Goal: Transaction & Acquisition: Purchase product/service

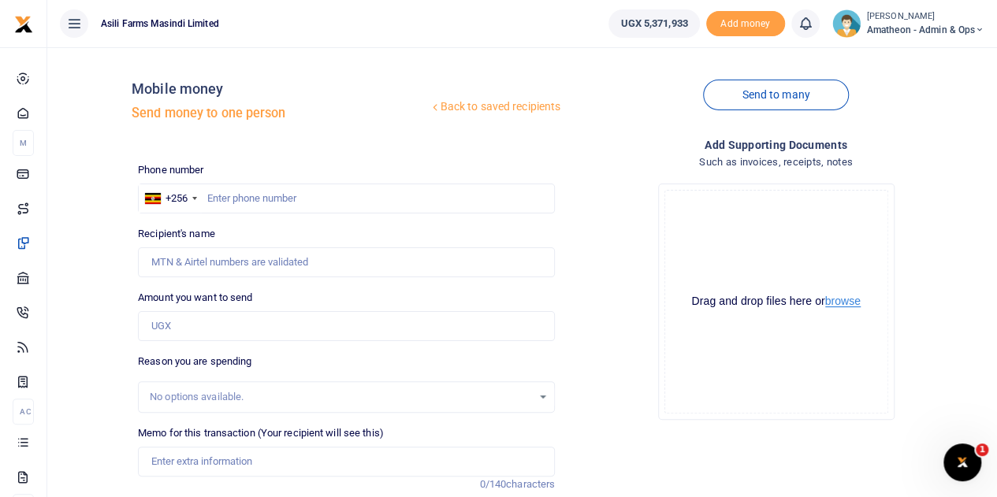
click at [845, 301] on button "browse" at bounding box center [842, 302] width 35 height 12
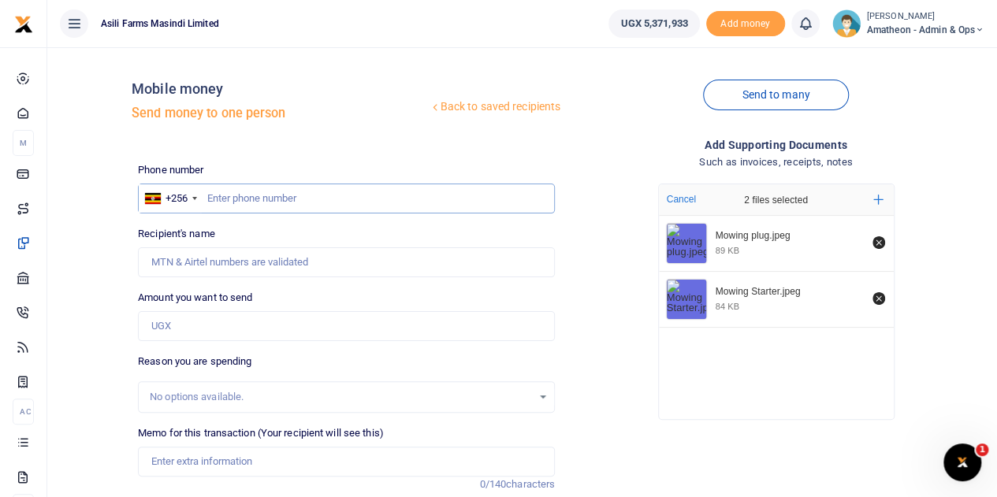
click at [244, 203] on input "text" at bounding box center [346, 199] width 417 height 30
type input "775715261"
type input "[PERSON_NAME]"
type input "775715261"
click at [222, 328] on input "Amount you want to send" at bounding box center [346, 326] width 417 height 30
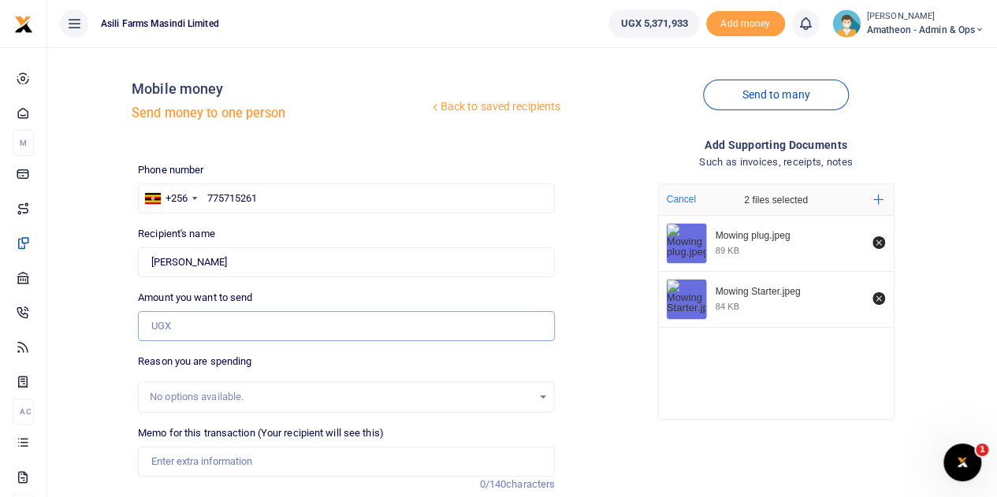
type input "2"
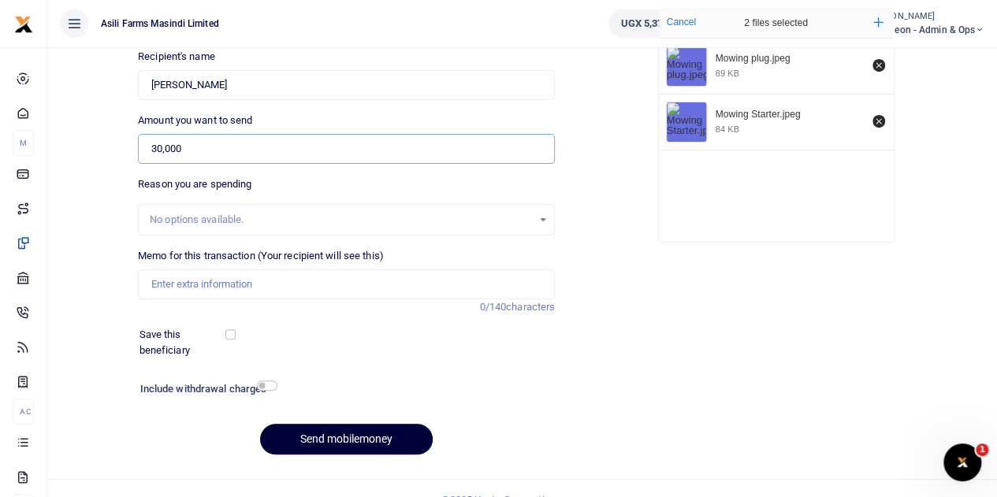
scroll to position [199, 0]
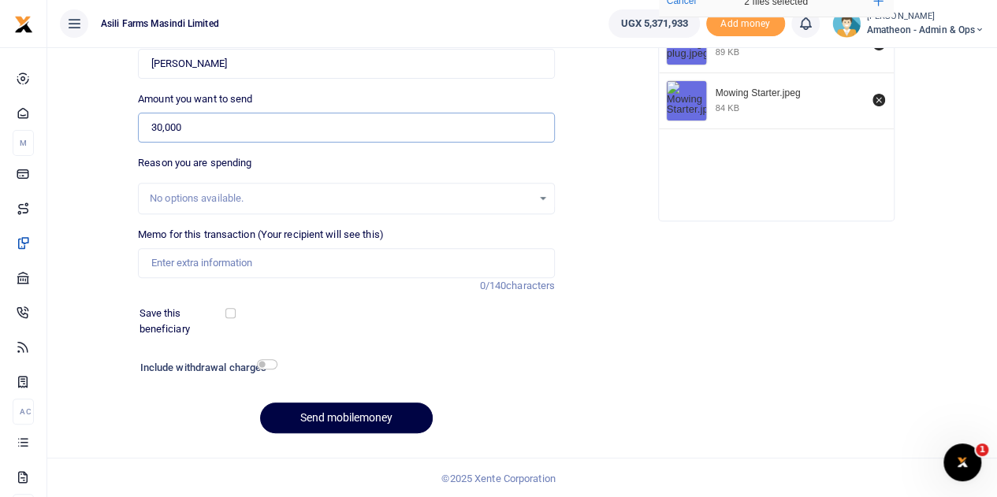
type input "30,000"
click at [207, 259] on input "Memo for this transaction (Your recipient will see this)" at bounding box center [346, 263] width 417 height 30
click at [263, 259] on input "Mowing machine starter and spark plug" at bounding box center [346, 263] width 417 height 30
click at [359, 264] on input "Mowing machine starter 1pc and spark plug" at bounding box center [346, 263] width 417 height 30
type input "Mowing machine starter 1pc and spark plug 1pc"
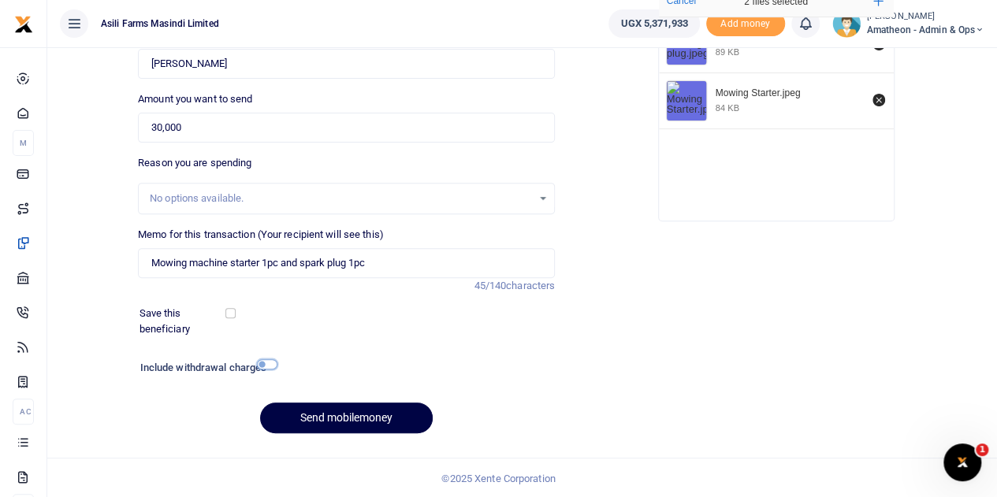
click at [263, 363] on input "checkbox" at bounding box center [267, 364] width 20 height 10
checkbox input "true"
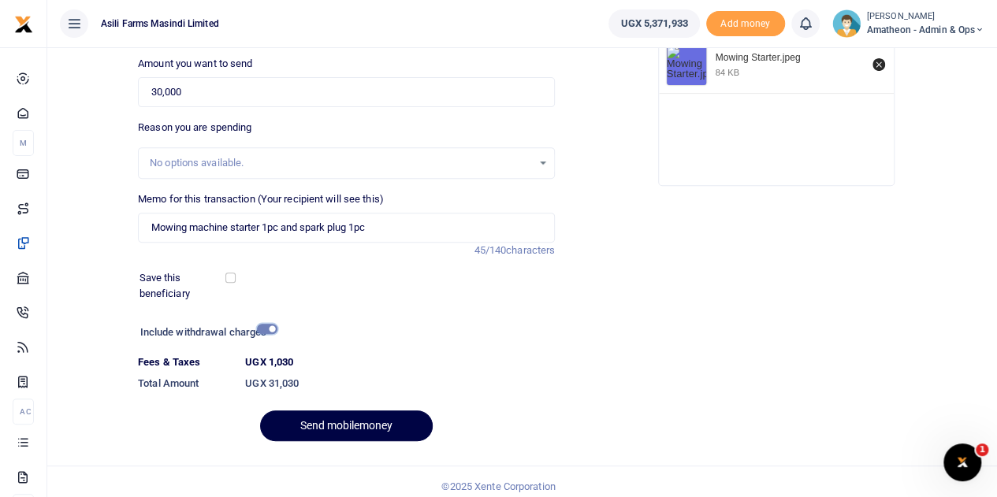
scroll to position [243, 0]
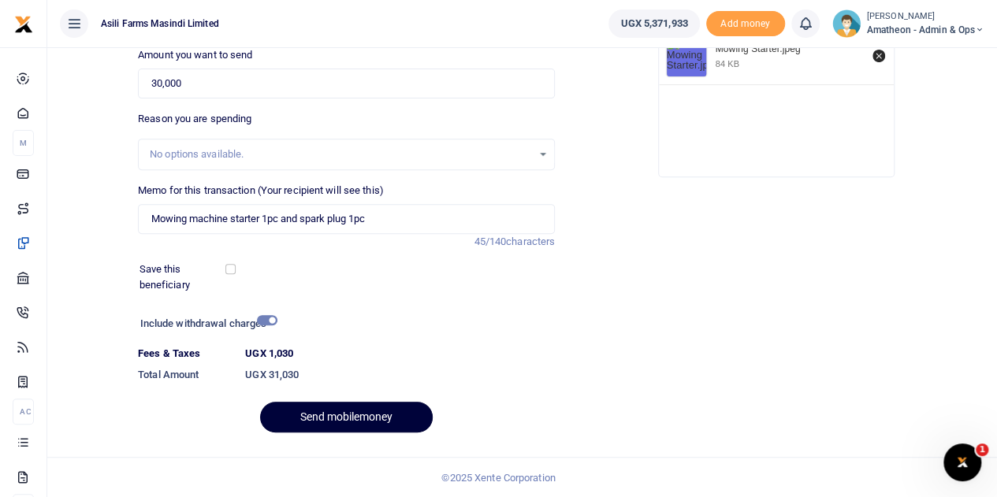
click at [338, 410] on button "Send mobilemoney" at bounding box center [346, 417] width 173 height 31
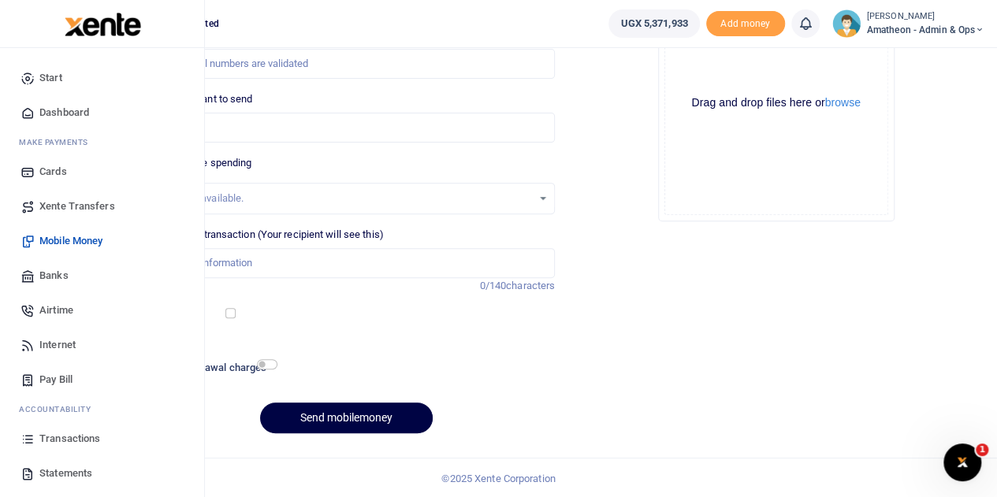
click at [55, 439] on span "Transactions" at bounding box center [69, 439] width 61 height 16
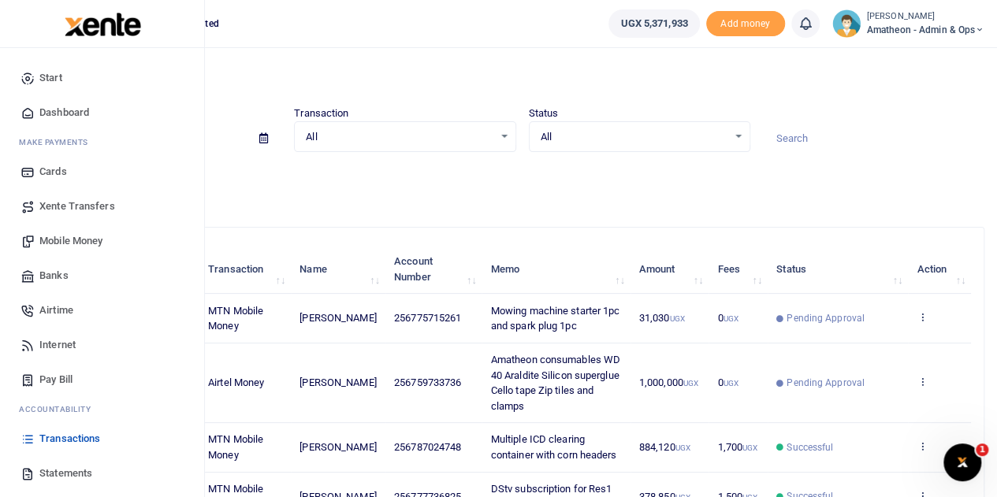
click at [44, 472] on span "Statements" at bounding box center [65, 474] width 53 height 16
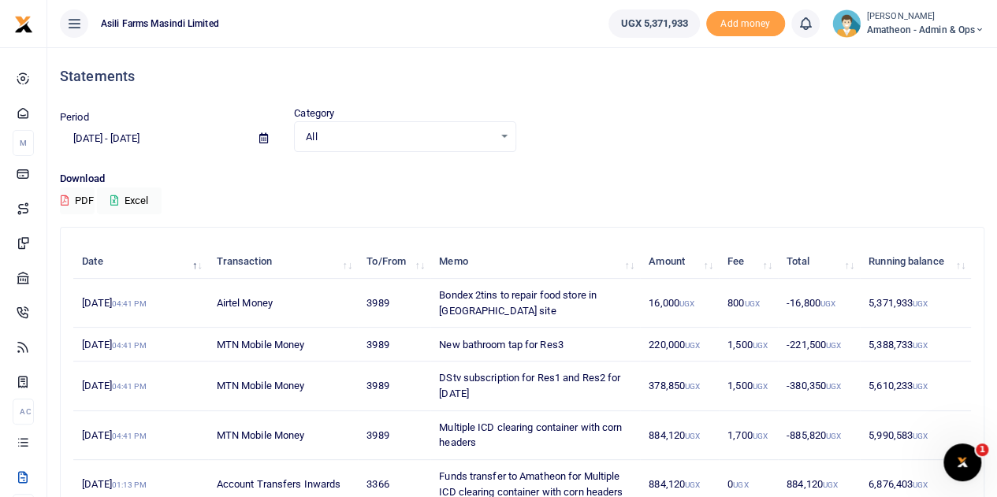
click at [265, 142] on icon at bounding box center [263, 138] width 9 height 10
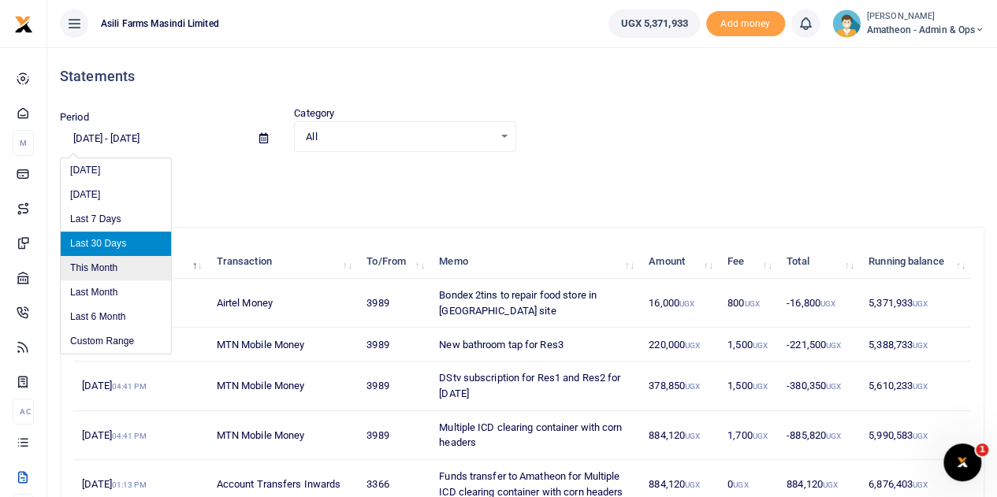
click at [98, 267] on li "This Month" at bounding box center [116, 268] width 110 height 24
type input "08/01/2025 - 08/31/2025"
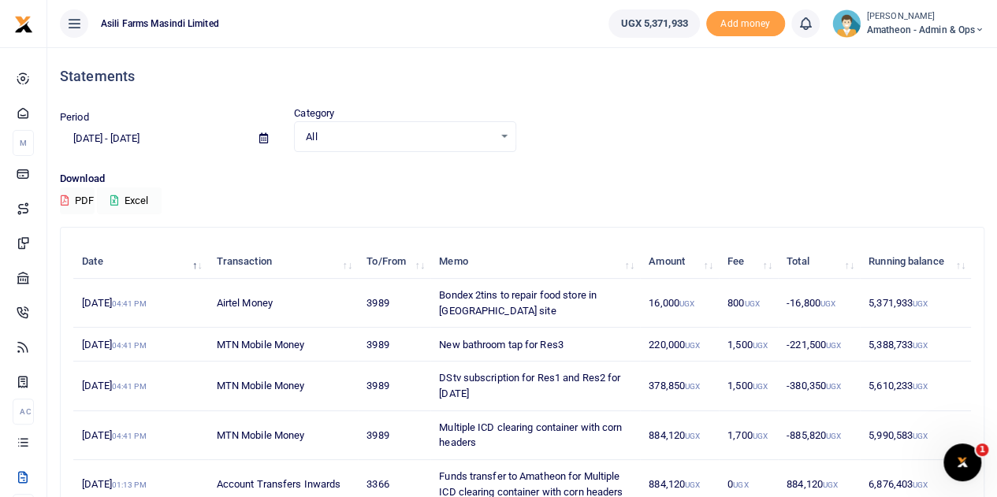
click at [116, 199] on icon at bounding box center [114, 201] width 8 height 10
